Goal: Navigation & Orientation: Find specific page/section

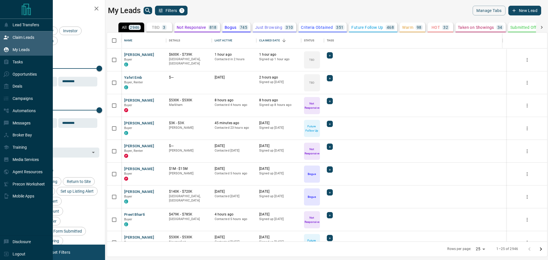
click at [6, 37] on icon at bounding box center [6, 38] width 5 height 4
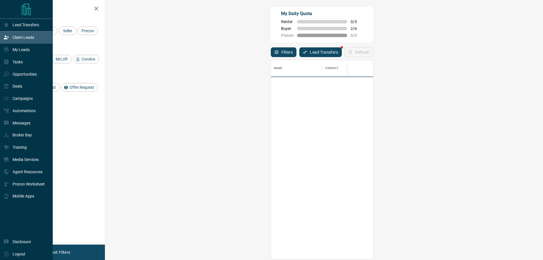
scroll to position [195, 422]
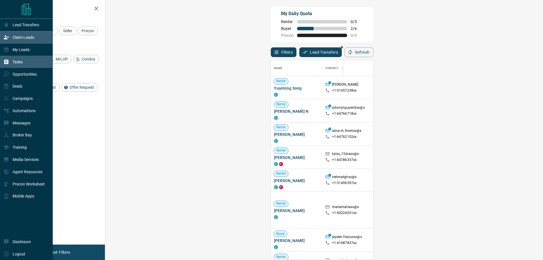
click at [7, 59] on div "Tasks" at bounding box center [12, 61] width 19 height 9
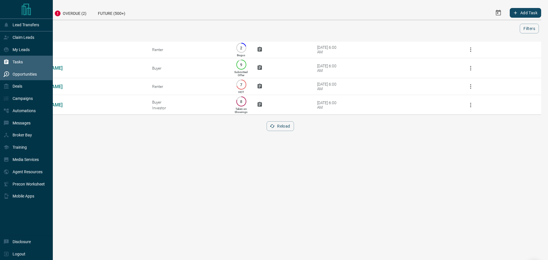
click at [10, 72] on div "Opportunities" at bounding box center [19, 73] width 33 height 9
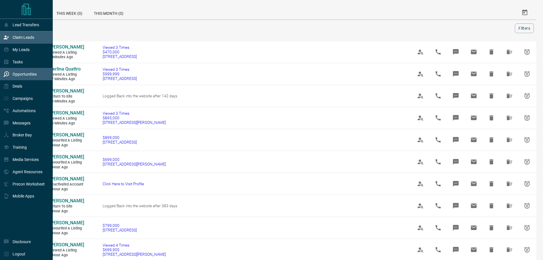
click at [15, 36] on p "Claim Leads" at bounding box center [24, 37] width 22 height 5
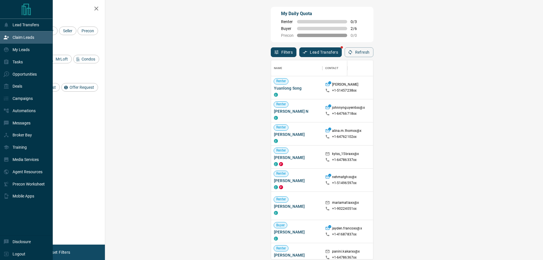
scroll to position [195, 422]
